Goal: Communication & Community: Answer question/provide support

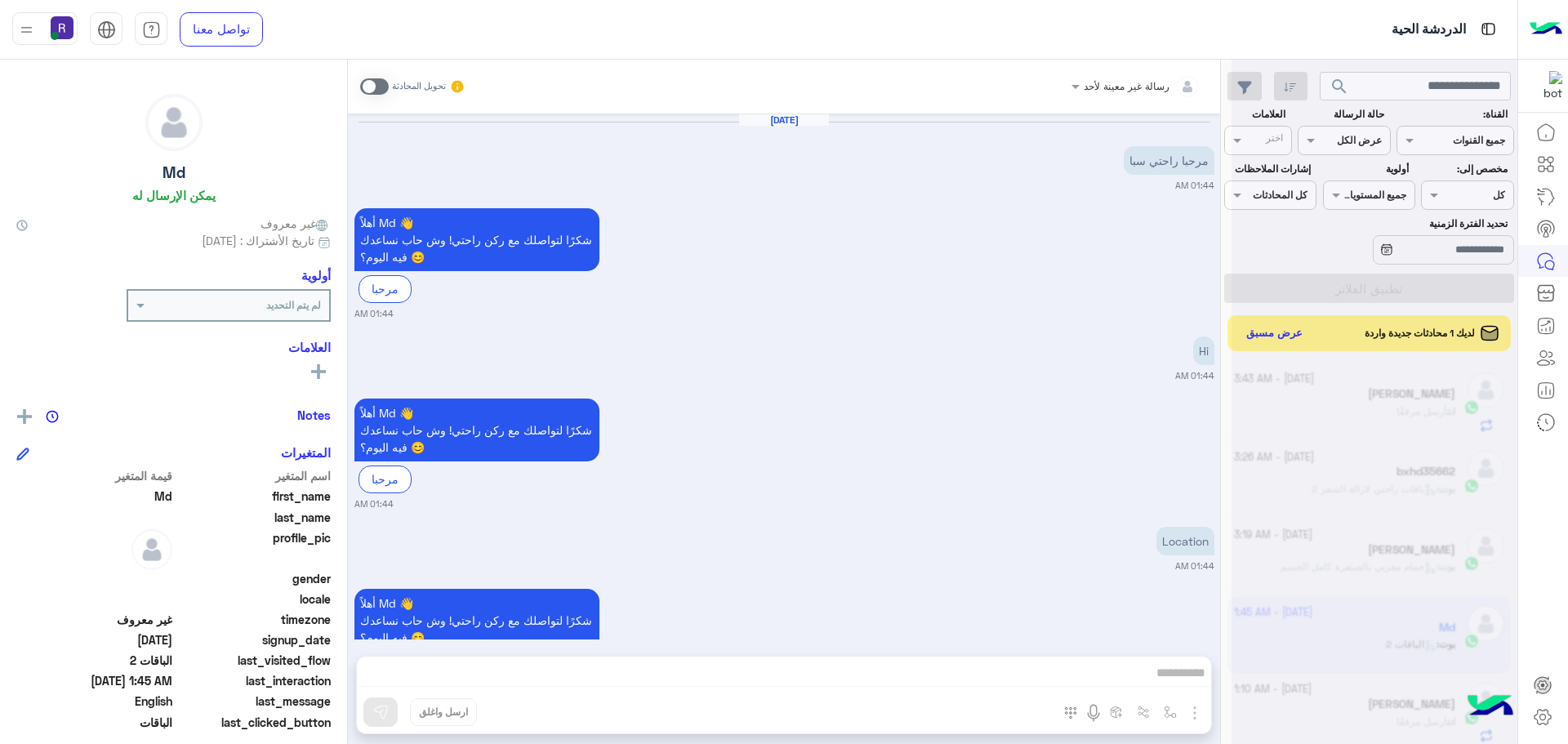
scroll to position [961, 0]
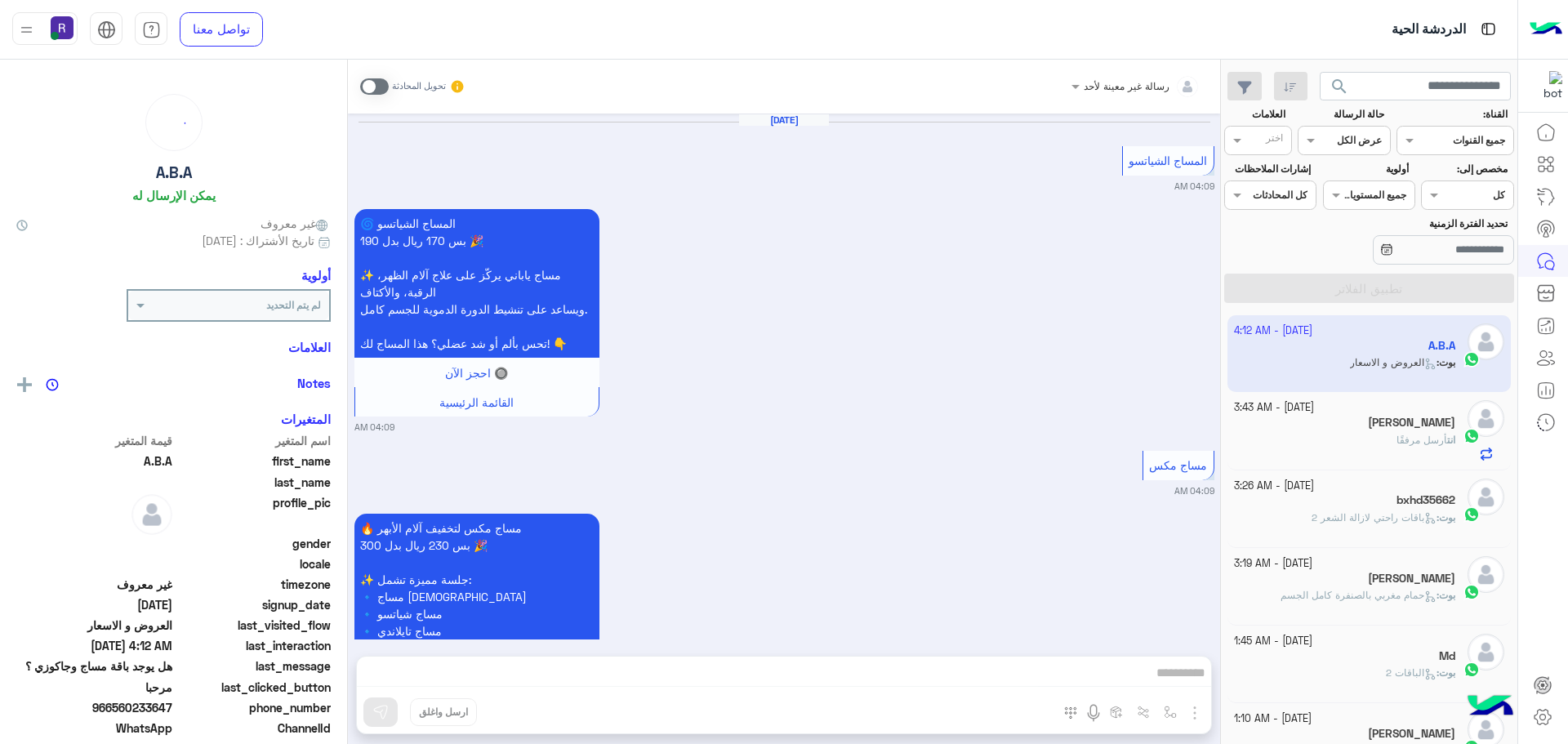
scroll to position [3074, 0]
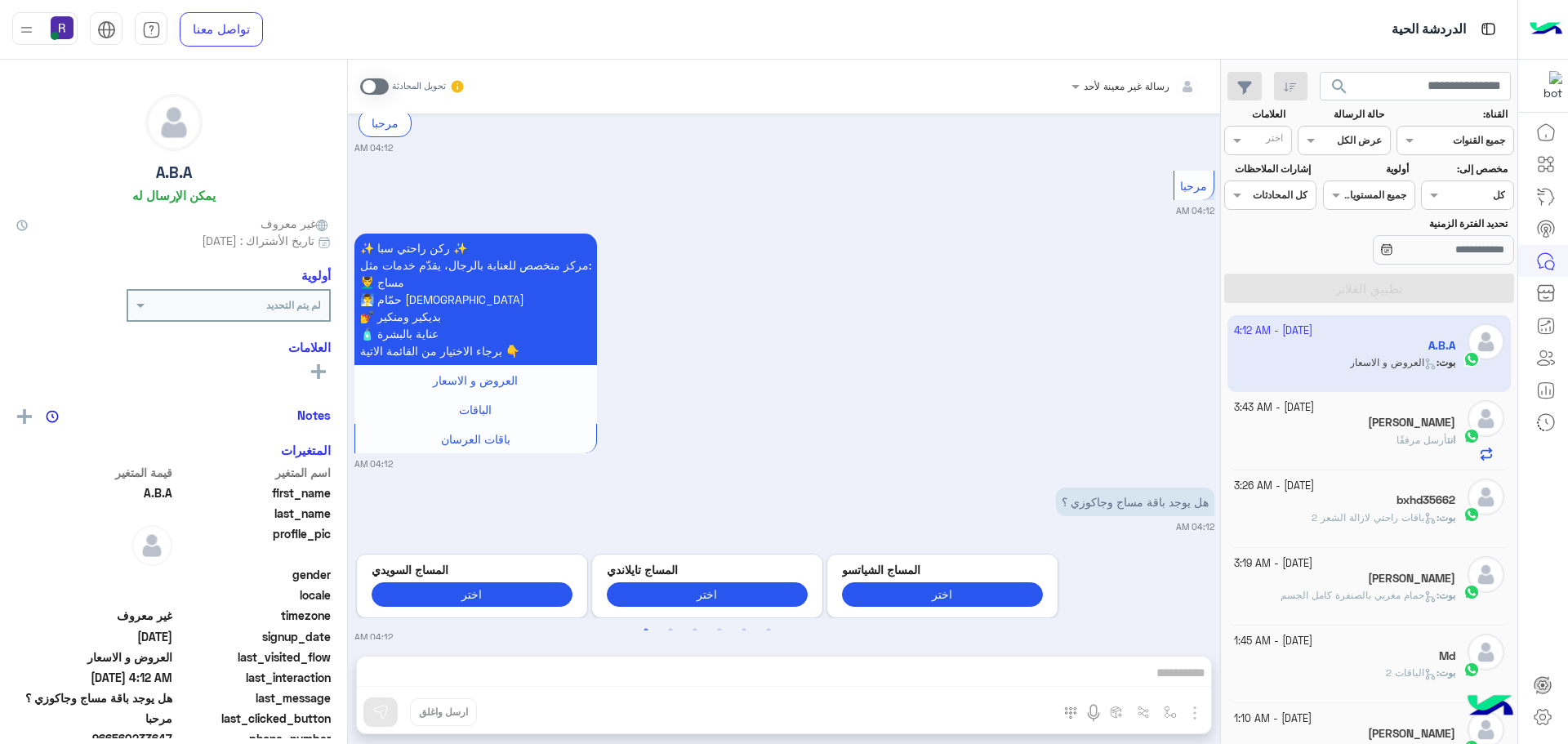
click at [1311, 442] on div "انت أرسل مرفقًا" at bounding box center [1345, 446] width 223 height 28
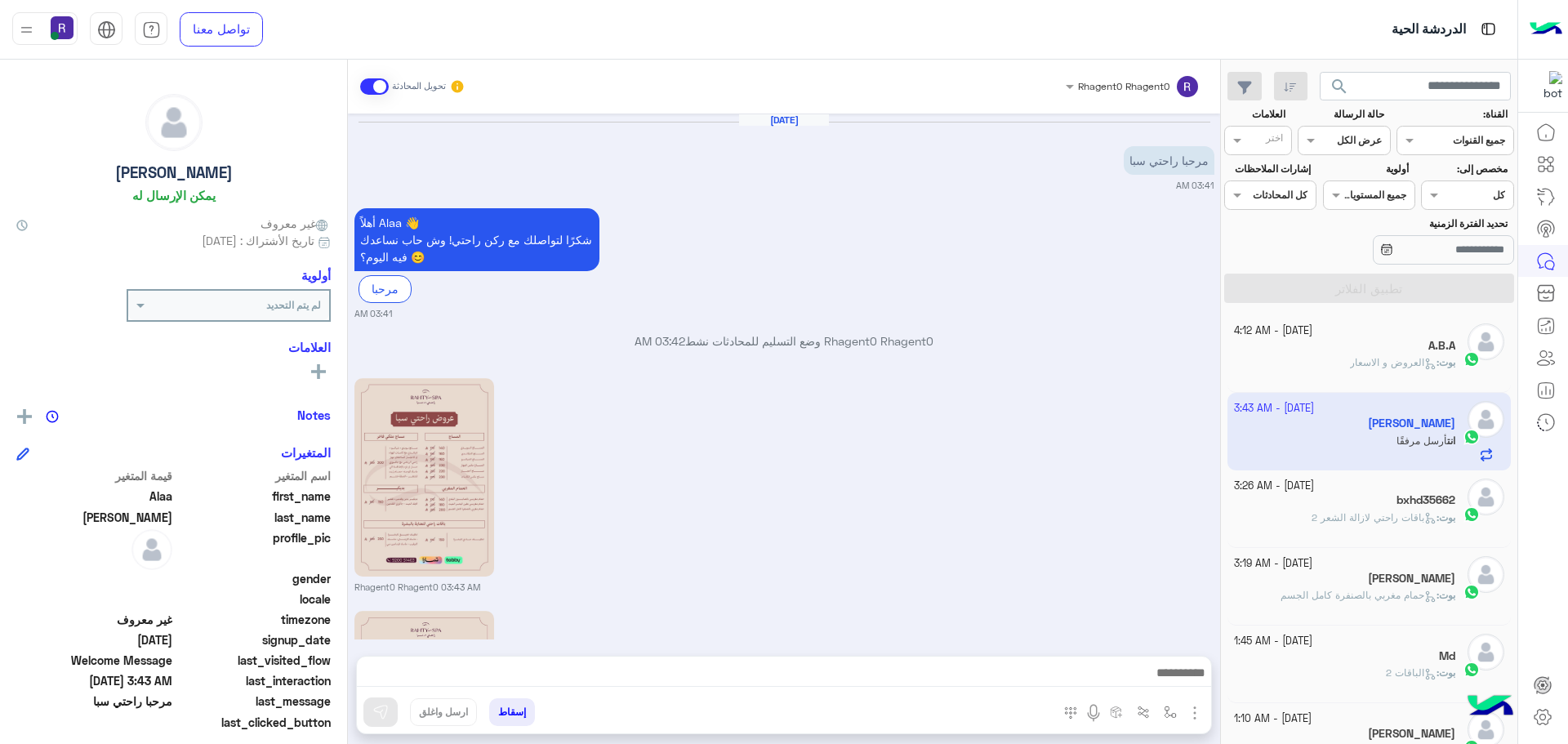
scroll to position [242, 0]
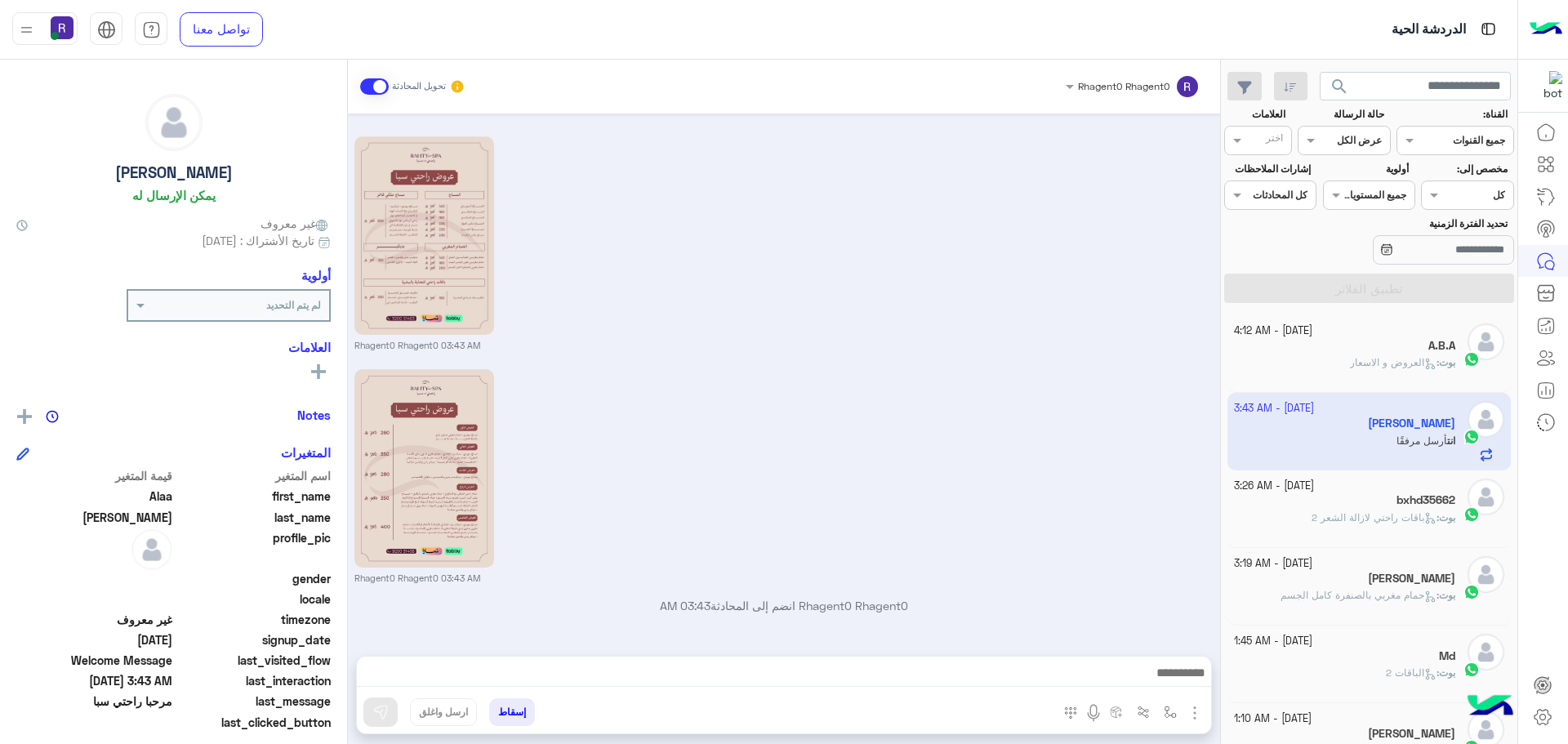
click at [1338, 499] on div "bxhd35662" at bounding box center [1345, 501] width 223 height 17
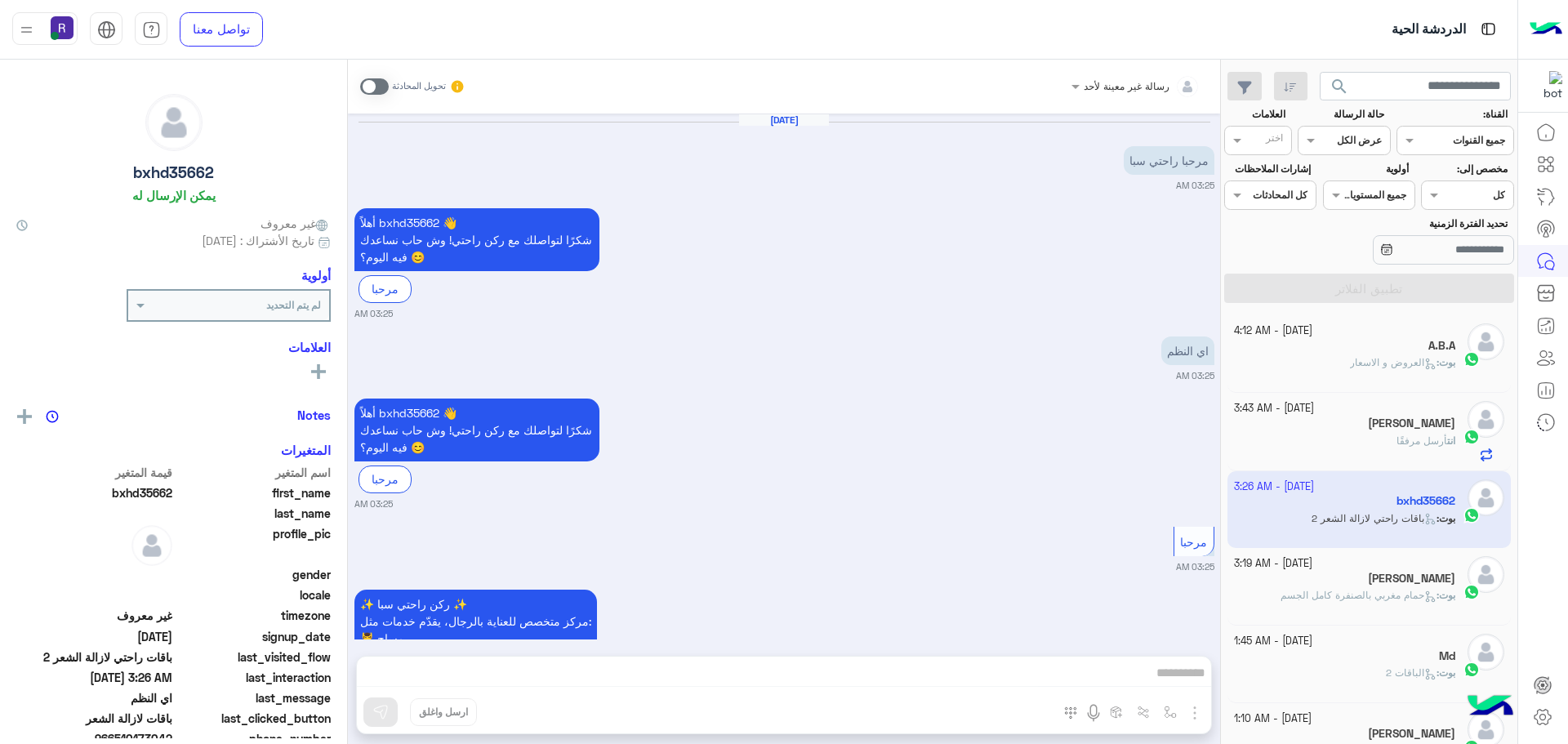
scroll to position [918, 0]
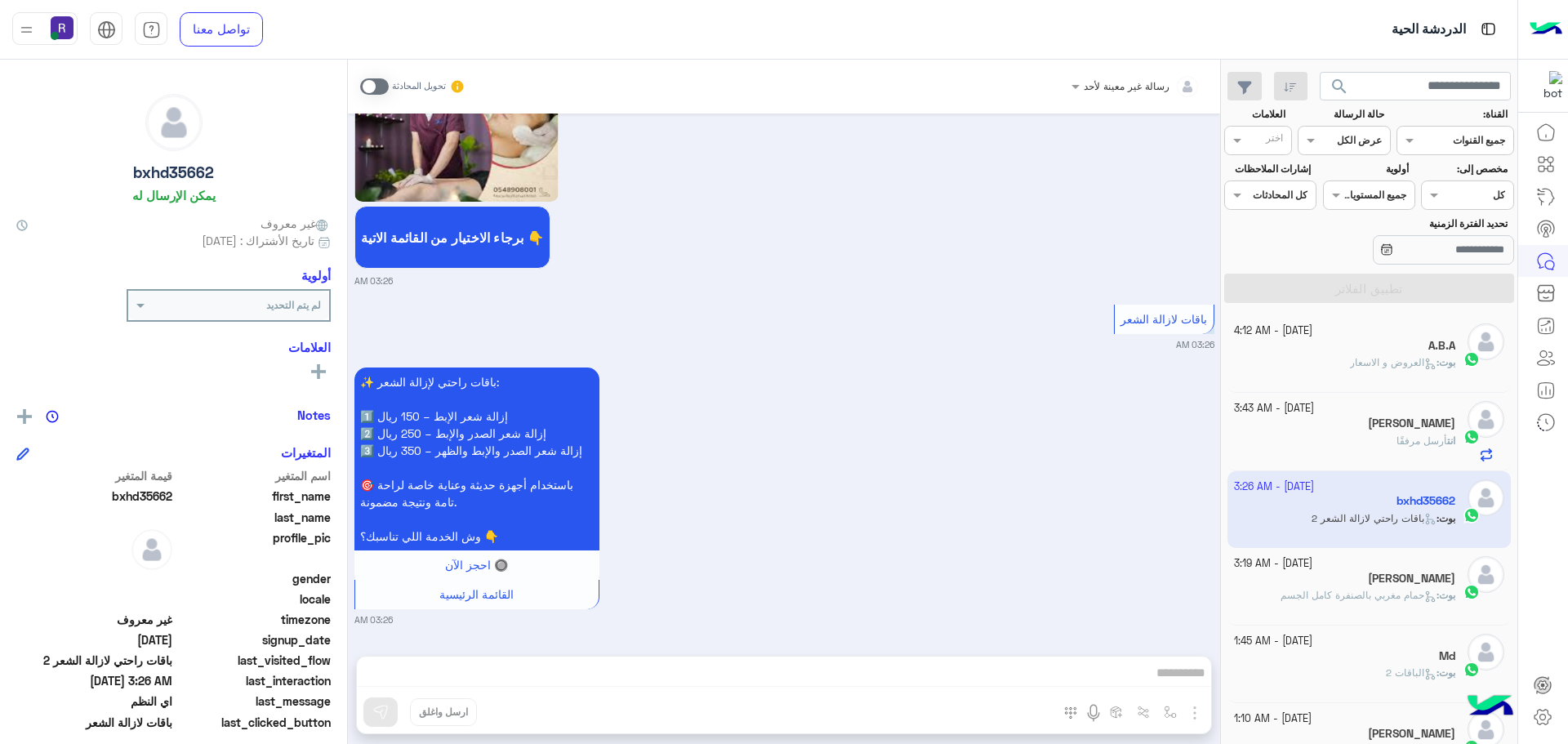
click at [1356, 361] on span "العروض و الاسعار" at bounding box center [1393, 362] width 86 height 12
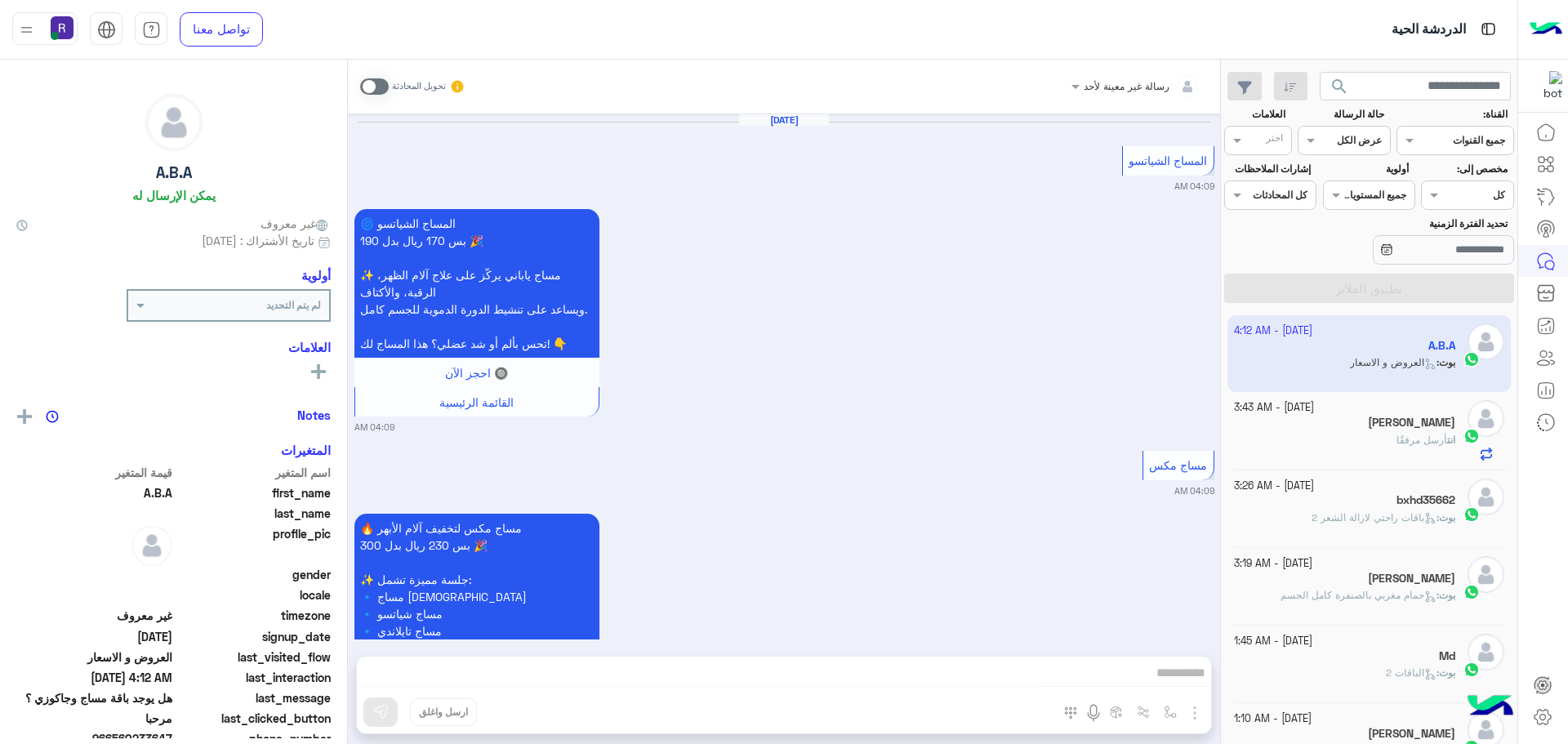
scroll to position [3074, 0]
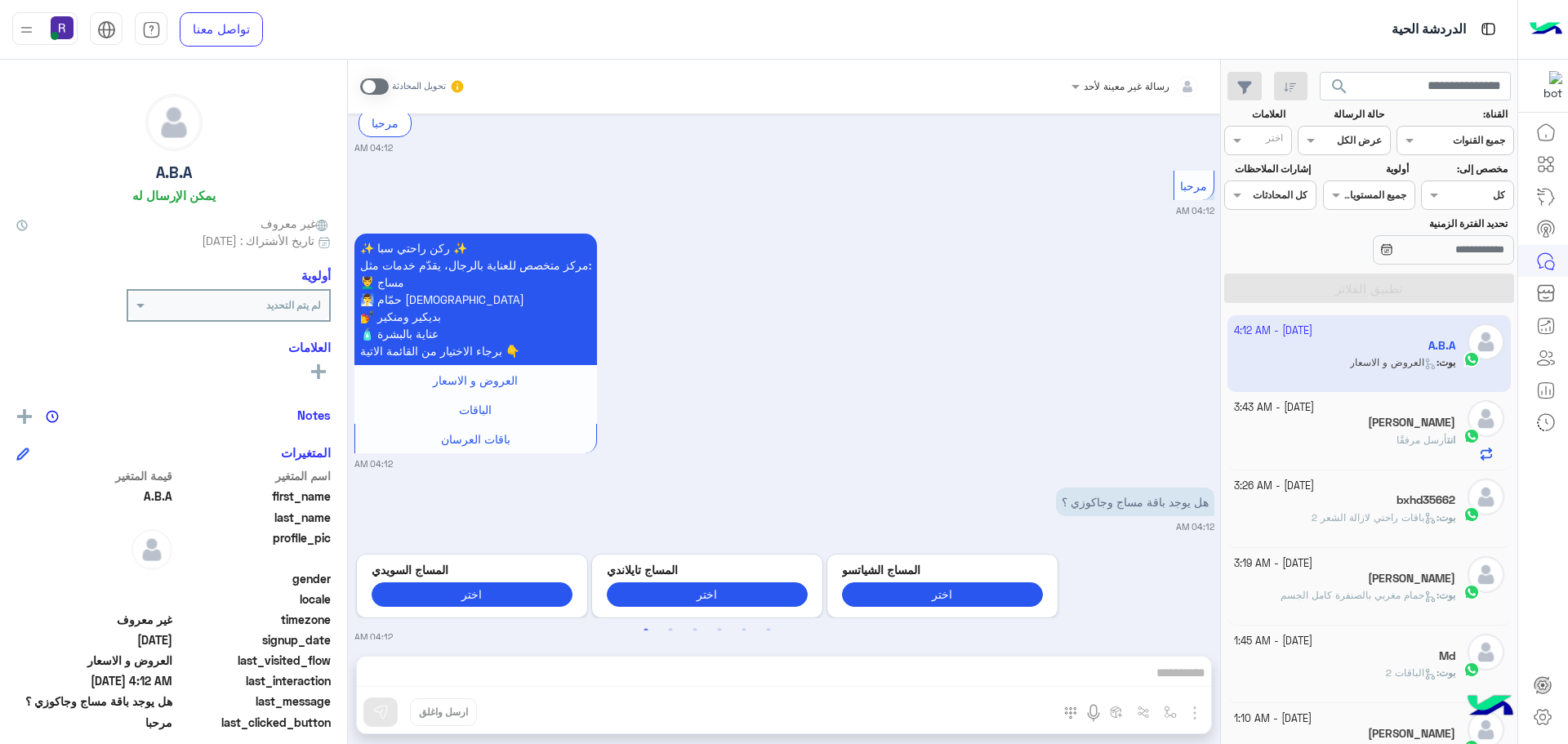
click at [1338, 438] on div "انت أرسل مرفقًا" at bounding box center [1345, 446] width 223 height 28
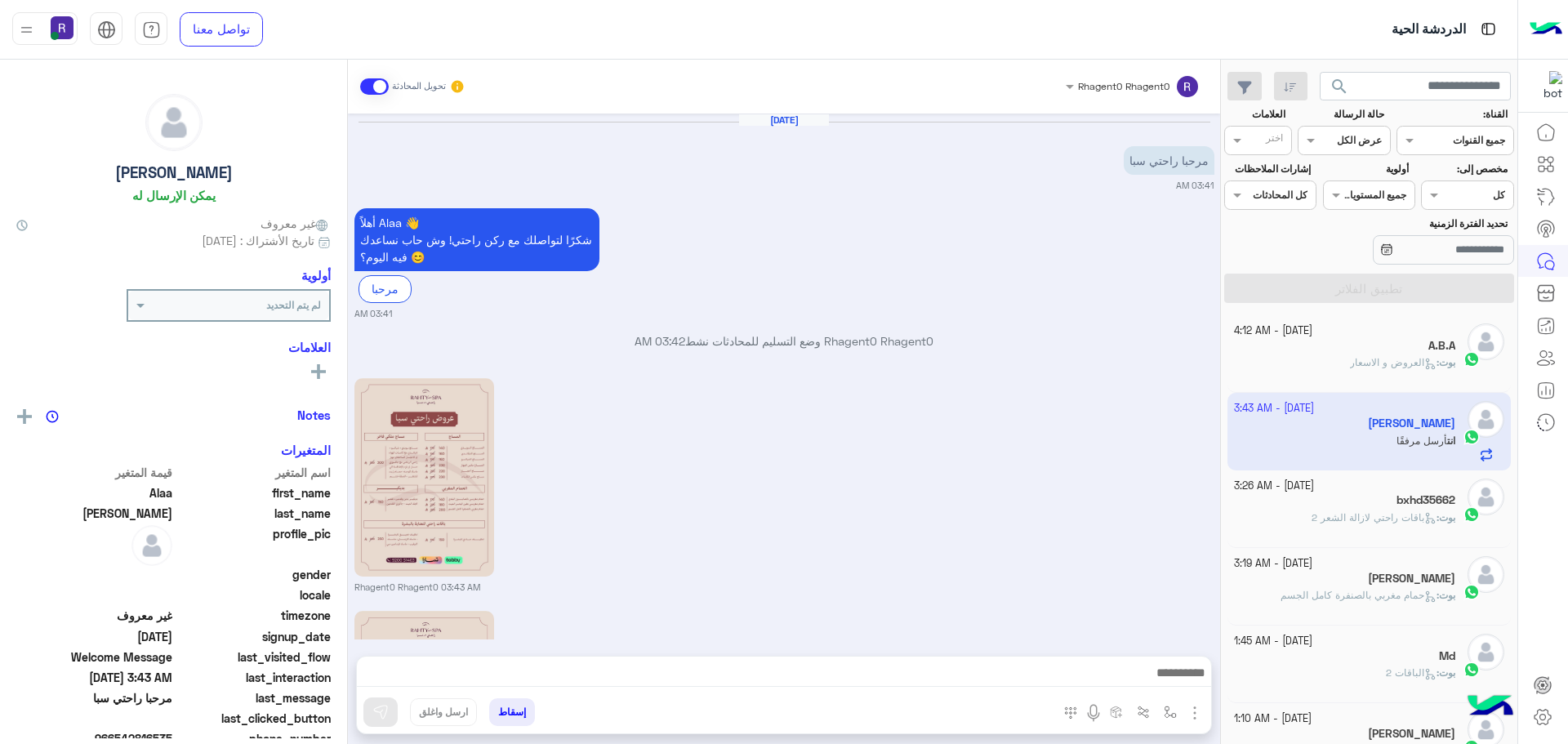
scroll to position [242, 0]
